Goal: Task Accomplishment & Management: Complete application form

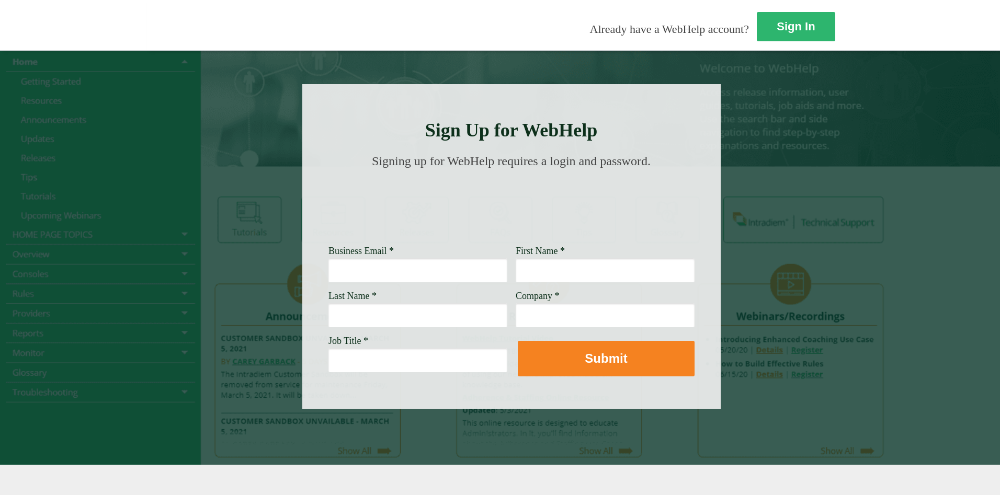
click at [328, 275] on input "Business Email *" at bounding box center [417, 270] width 179 height 24
type input "[PERSON_NAME][EMAIL_ADDRESS][DOMAIN_NAME]"
type input "[PERSON_NAME]"
type input "wellsfargo bank N.A."
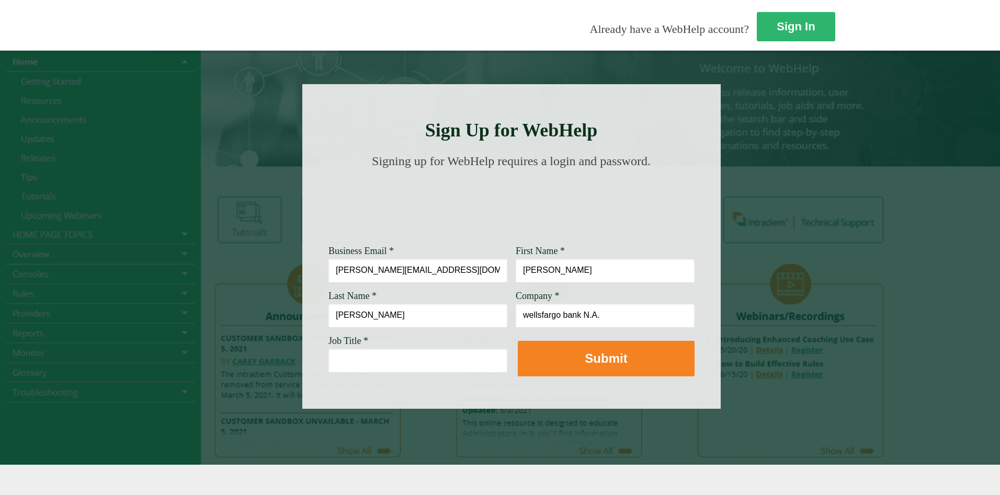
drag, startPoint x: 213, startPoint y: 370, endPoint x: 215, endPoint y: 385, distance: 14.9
click at [328, 372] on input "Job Title *" at bounding box center [417, 360] width 179 height 24
drag, startPoint x: 319, startPoint y: 361, endPoint x: 49, endPoint y: 357, distance: 270.3
click at [49, 357] on div "Sign In Already have a WebHelp account? Sign Up for WebHelp Business Email * [P…" at bounding box center [500, 247] width 1000 height 495
paste input "Lead Customer Service Representative"
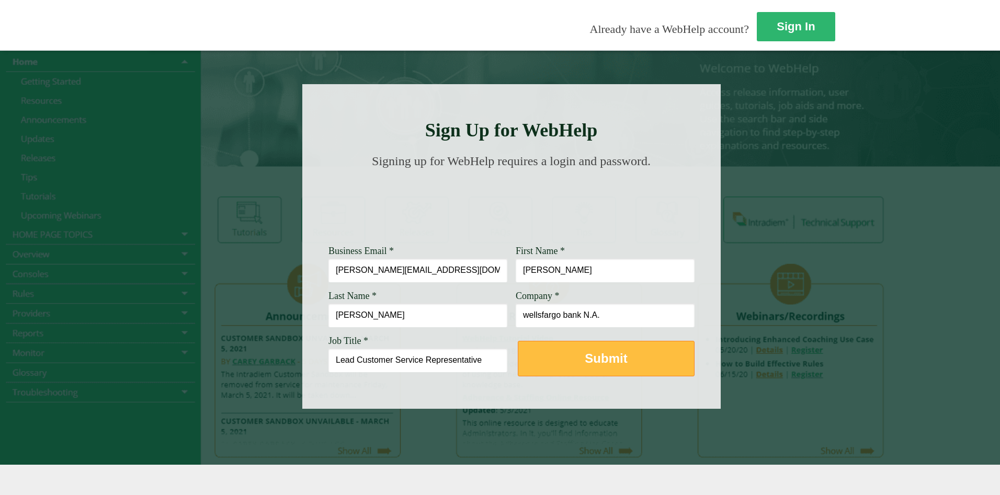
type input "Lead Customer Service Representative"
click at [584, 354] on strong "Submit" at bounding box center [605, 358] width 42 height 14
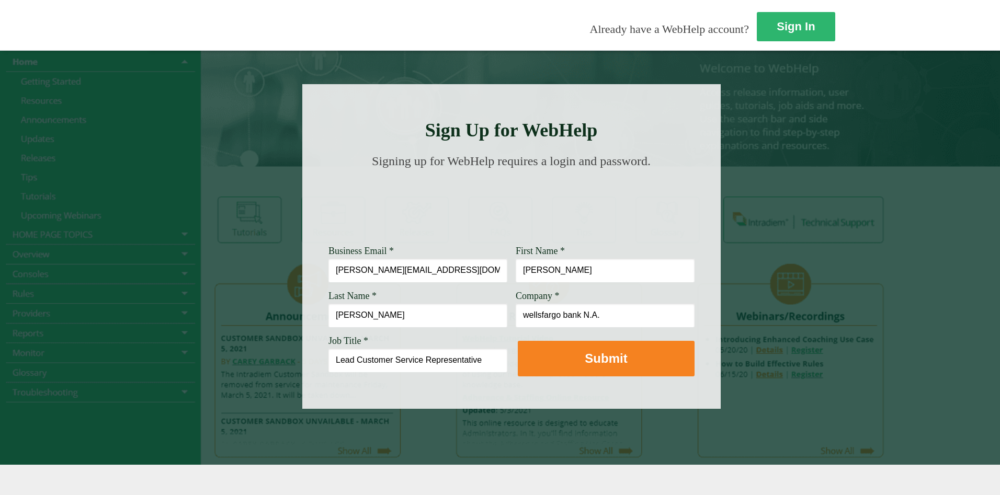
click at [345, 367] on input "Lead Customer Service Representative" at bounding box center [417, 360] width 179 height 24
click at [328, 361] on input "Lead Customer Service Representative" at bounding box center [417, 360] width 179 height 24
click at [328, 318] on input "[PERSON_NAME]" at bounding box center [417, 315] width 179 height 24
type input "[PERSON_NAME]"
click at [515, 319] on input "wellsfargo bank N.A." at bounding box center [604, 315] width 179 height 24
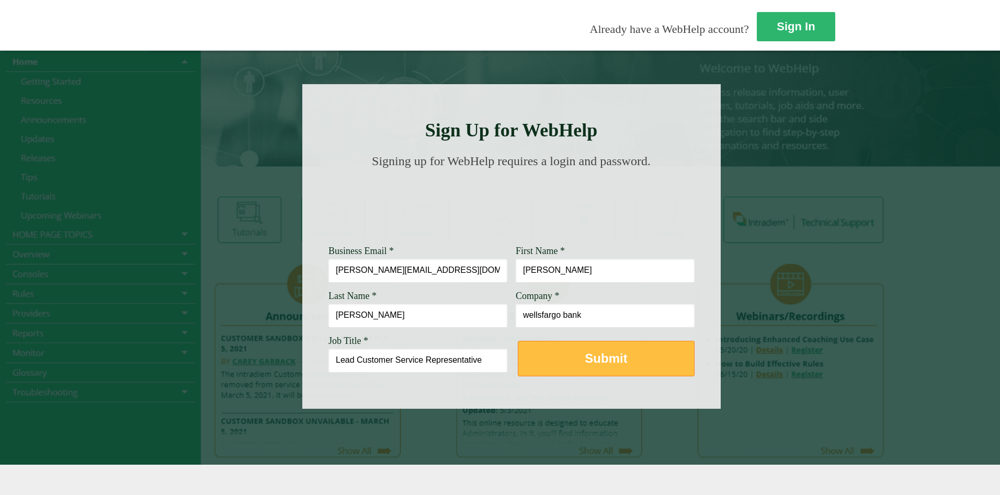
type input "wellsfargo bank"
click at [584, 364] on strong "Submit" at bounding box center [605, 358] width 42 height 14
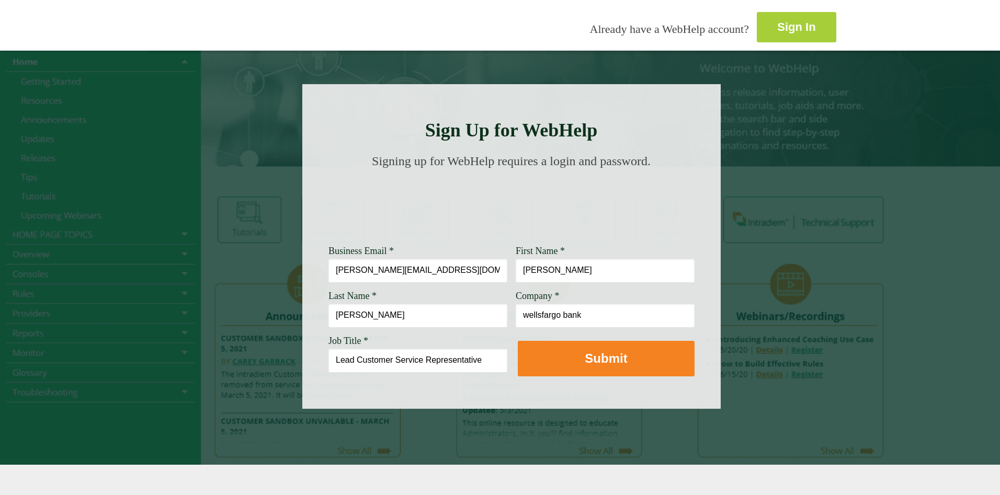
click at [777, 24] on strong "Sign In" at bounding box center [796, 26] width 38 height 13
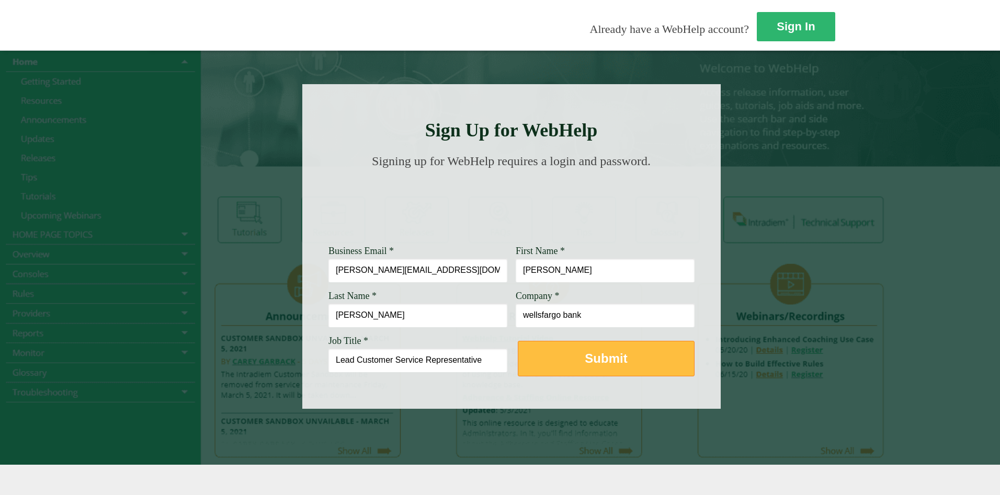
click at [584, 354] on strong "Submit" at bounding box center [605, 358] width 42 height 14
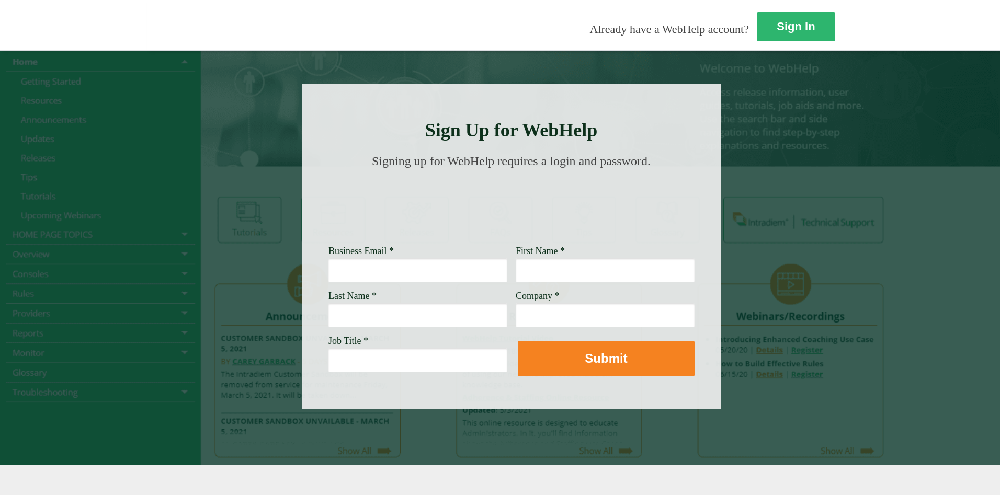
click at [328, 270] on input "Business Email *" at bounding box center [417, 270] width 179 height 24
type input "javier.ramirez@wellsfargo.com"
type input "Javier"
type input "[PERSON_NAME]"
type input "Wells Fargo Bank"
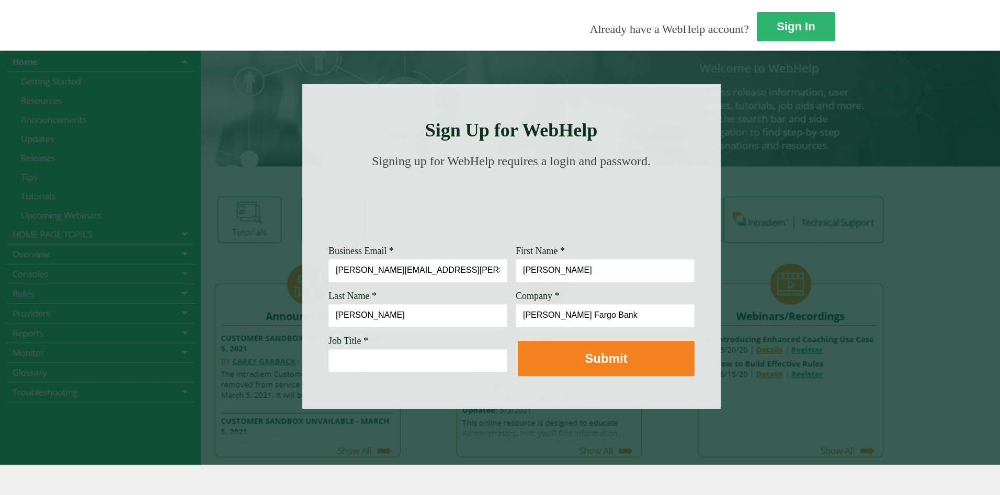
paste input "Lead Customer Service Representative"
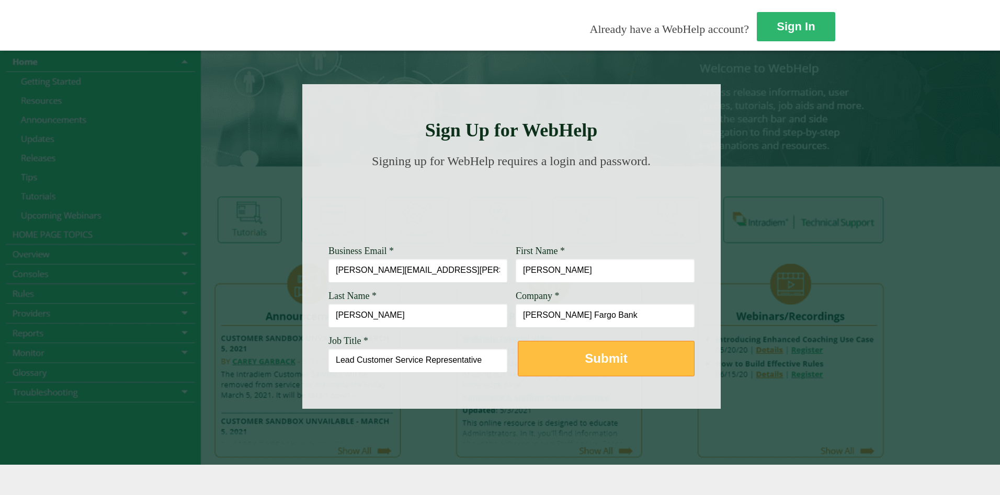
type input "Lead Customer Service Representative"
click at [518, 369] on button "Submit" at bounding box center [606, 359] width 177 height 36
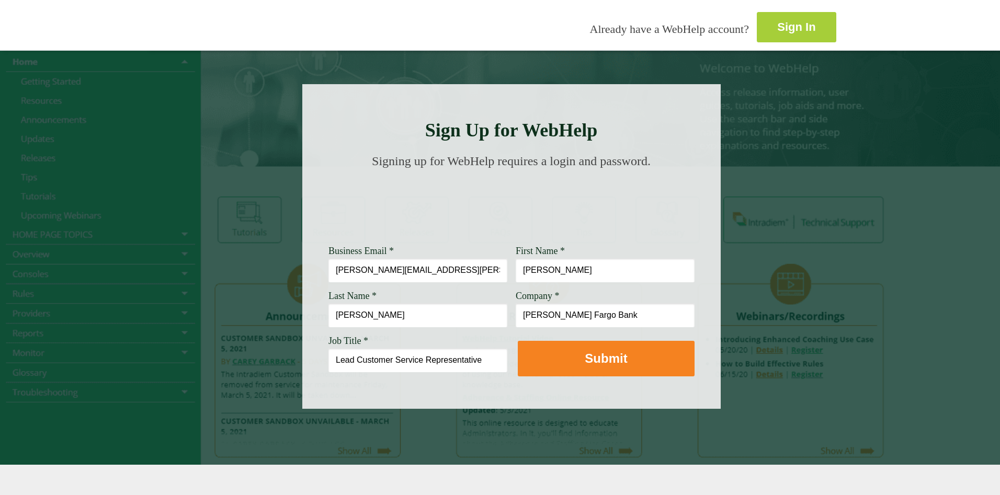
click at [756, 16] on link "Sign In" at bounding box center [795, 27] width 79 height 30
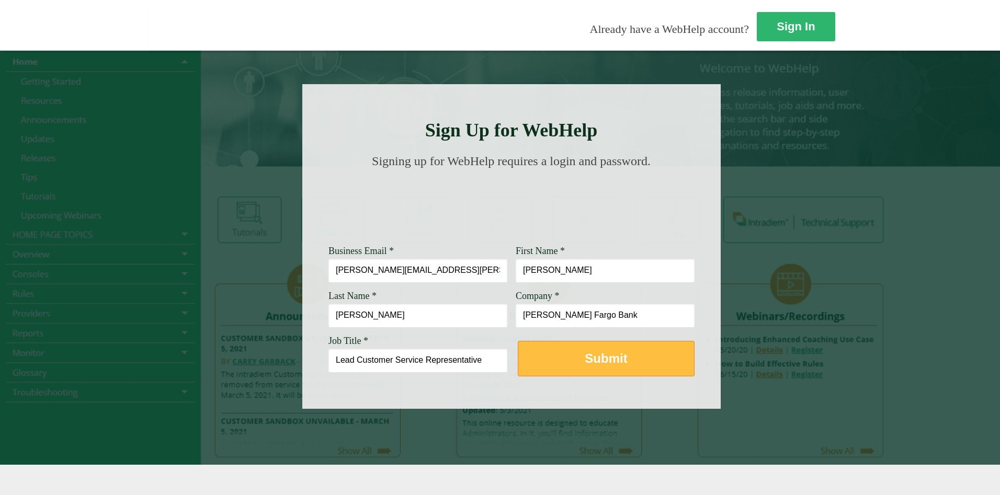
click at [518, 371] on button "Submit" at bounding box center [606, 359] width 177 height 36
